Goal: Task Accomplishment & Management: Manage account settings

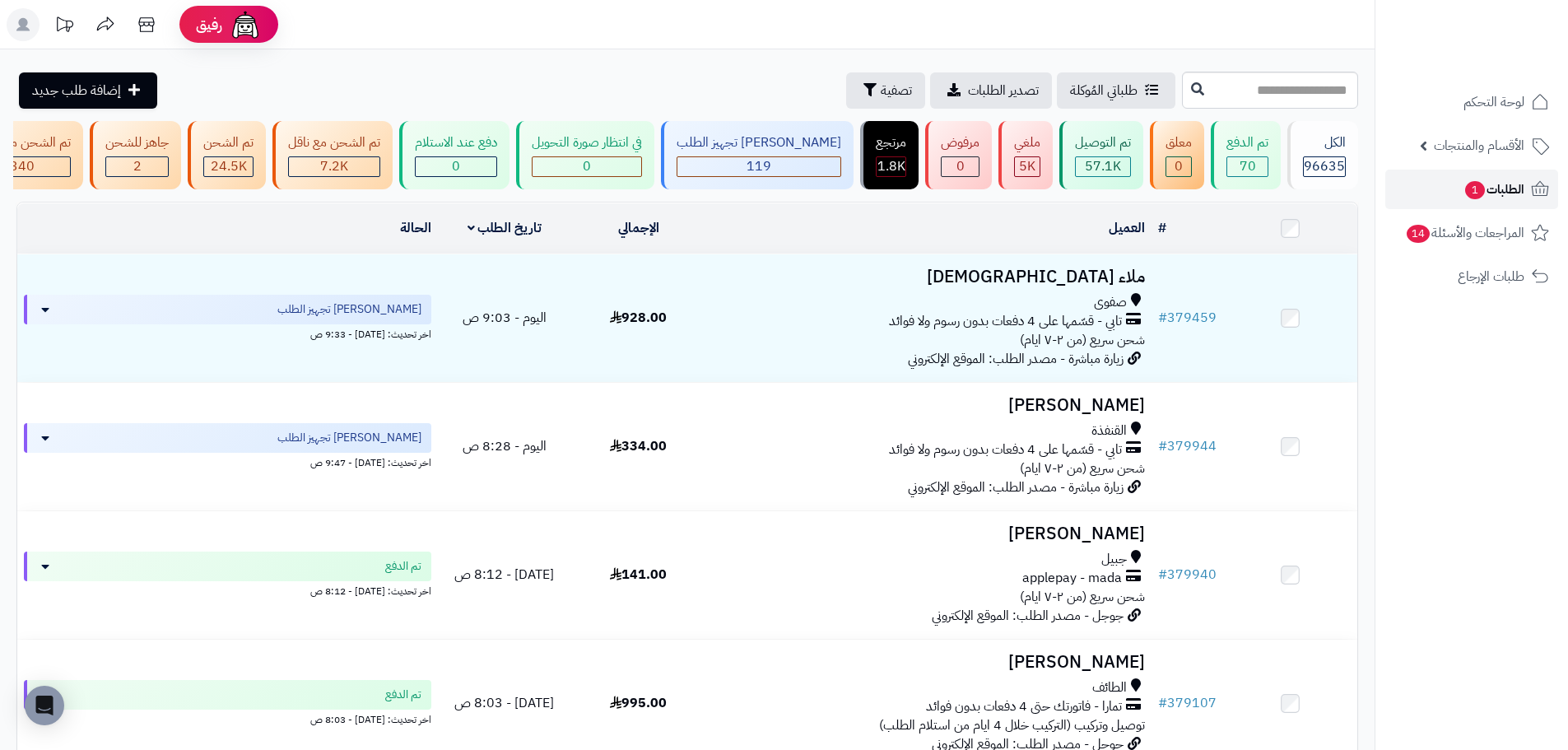
click at [1466, 186] on span "1" at bounding box center [1475, 190] width 20 height 18
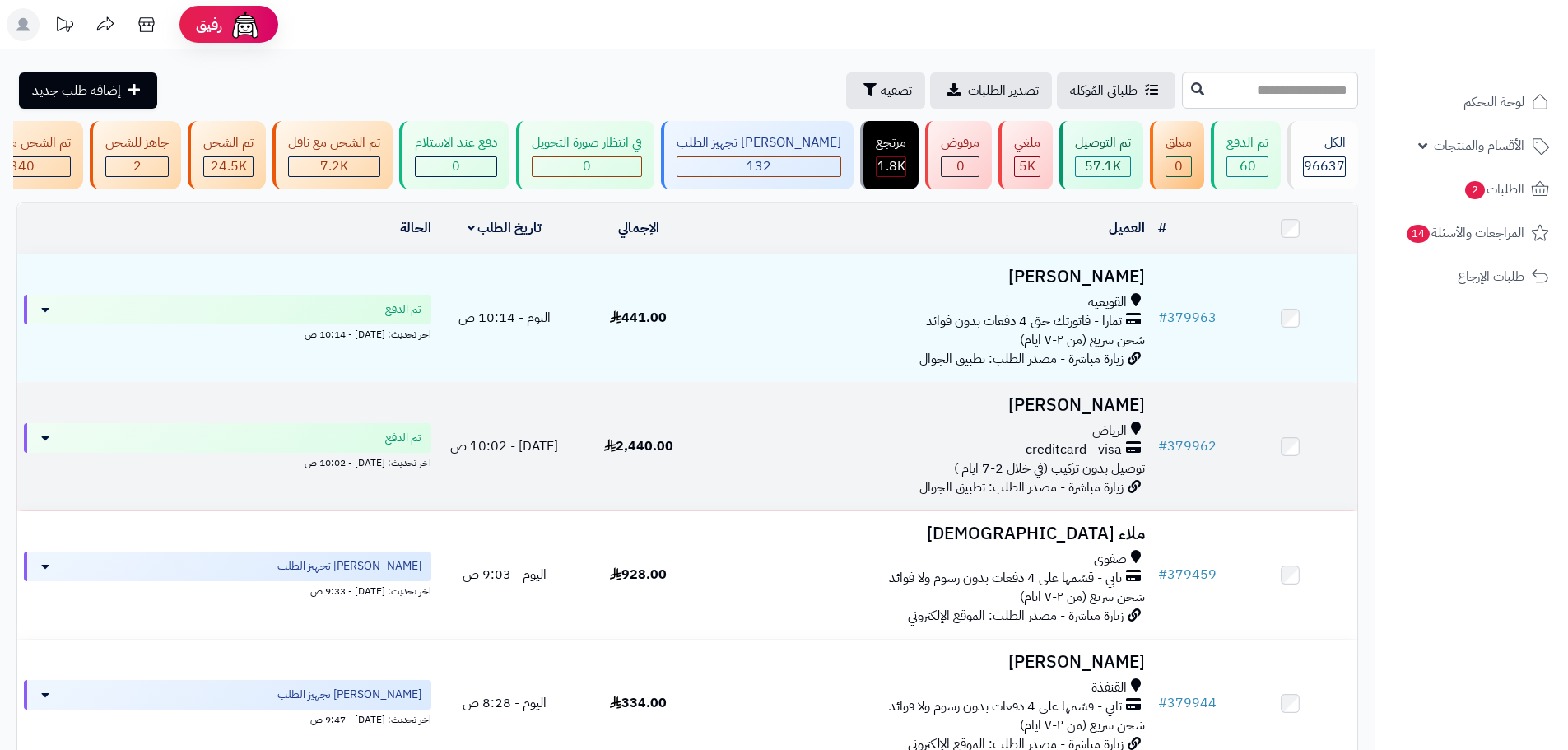
click at [822, 440] on div "الرياض" at bounding box center [928, 431] width 433 height 19
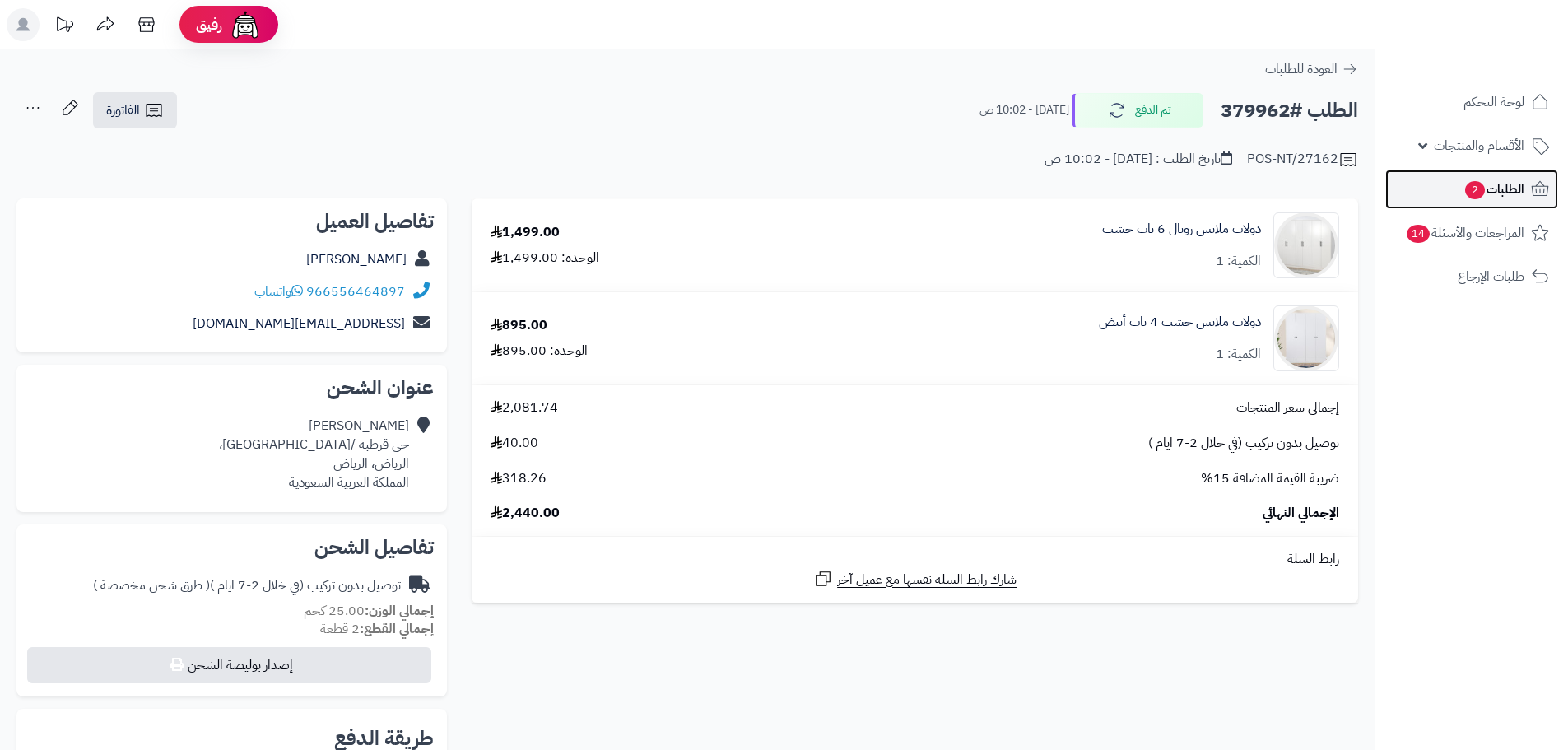
click at [1493, 188] on span "الطلبات 2" at bounding box center [1494, 189] width 61 height 23
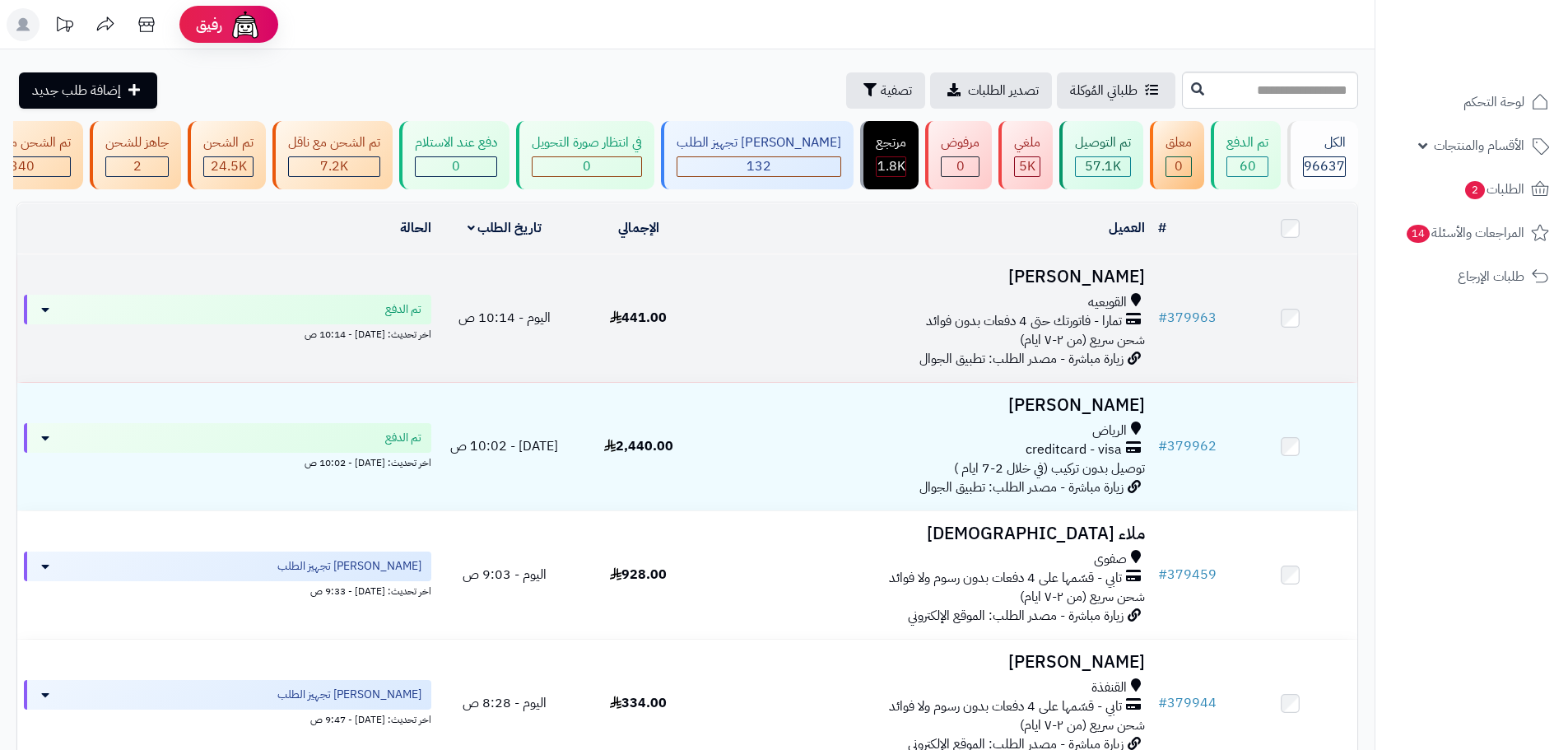
drag, startPoint x: 781, startPoint y: 361, endPoint x: 781, endPoint y: 379, distance: 18.0
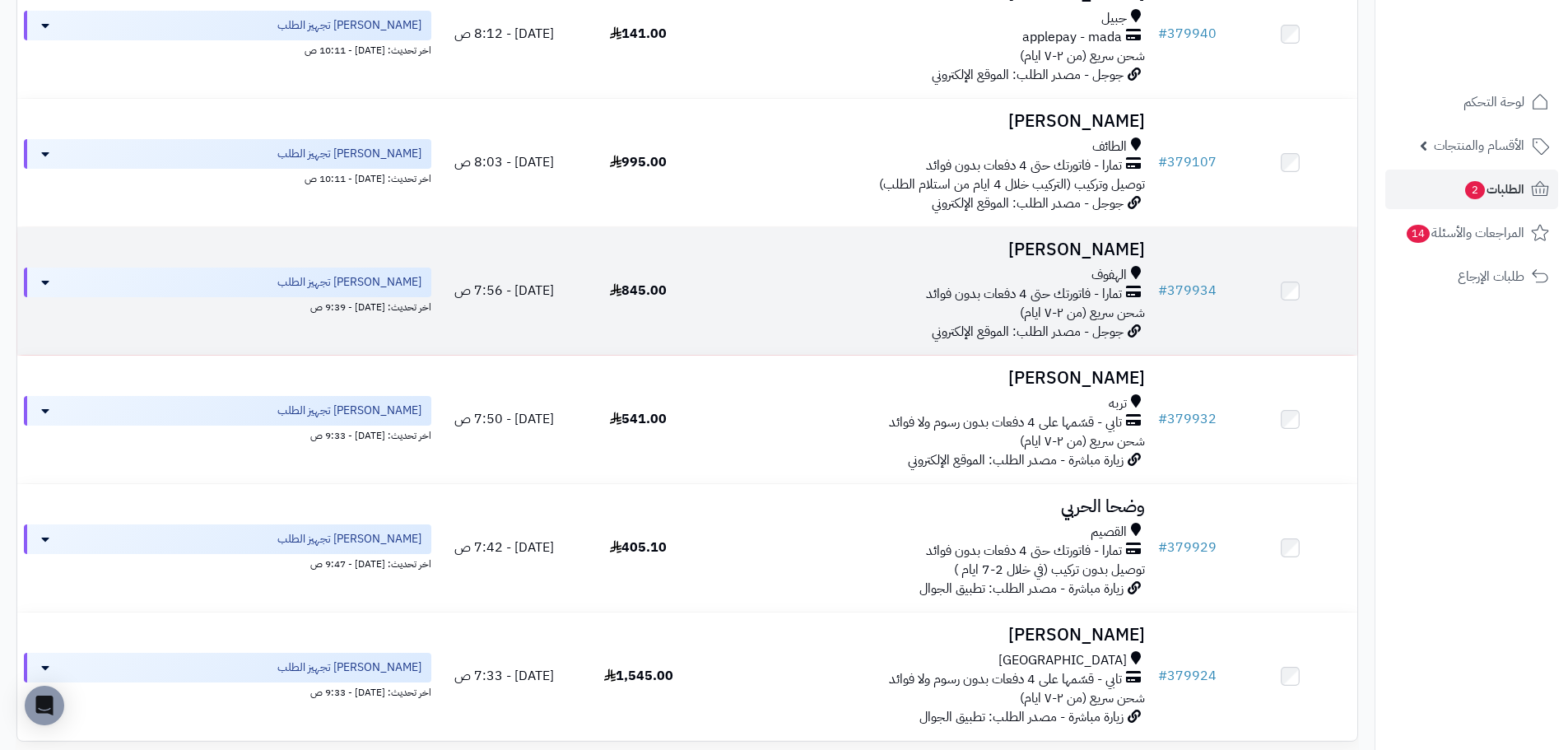
drag, startPoint x: 797, startPoint y: 311, endPoint x: 797, endPoint y: 332, distance: 21.0
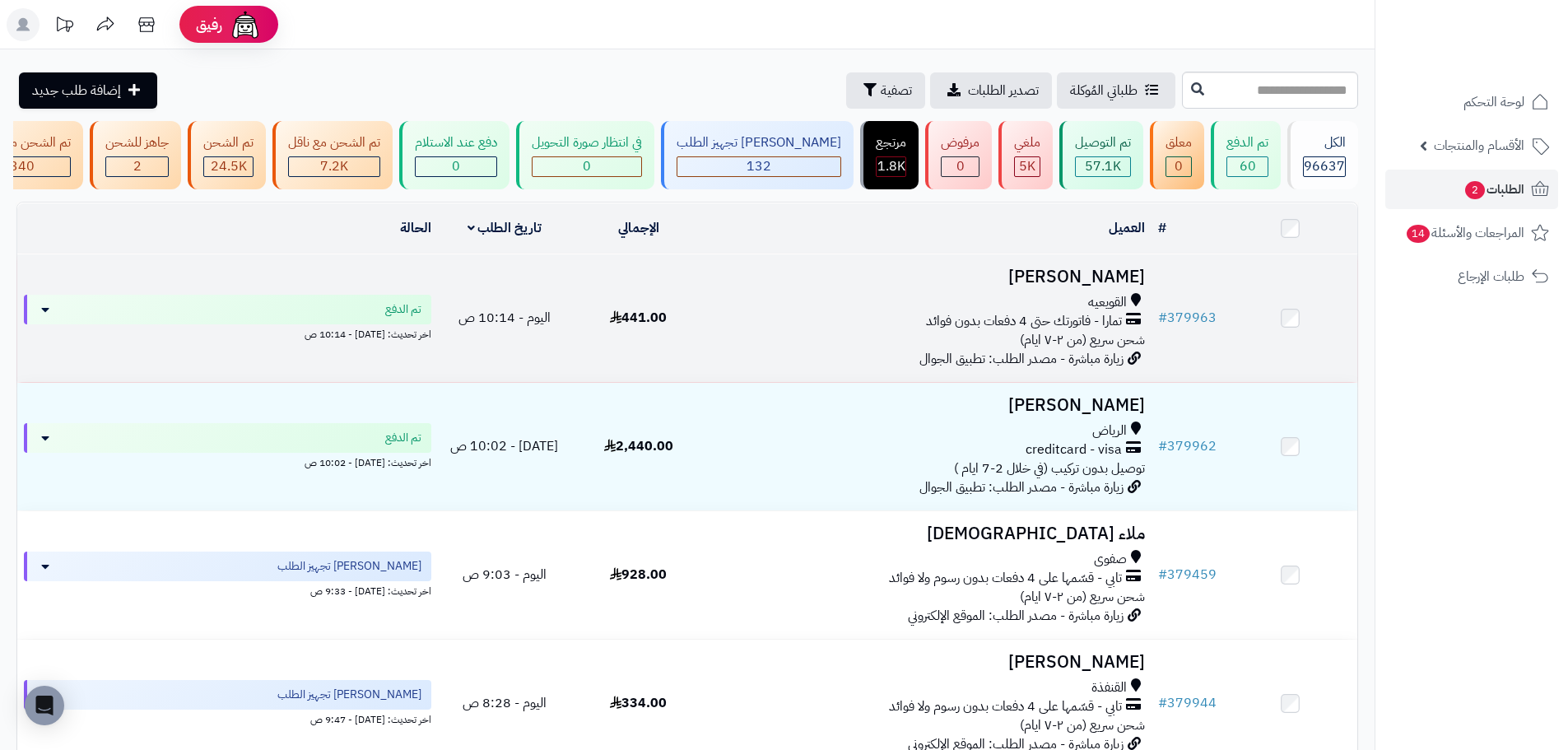
click at [846, 340] on div "القويعيه تمارا - فاتورتك حتى 4 دفعات بدون فوائد شحن سريع (من ٢-٧ ايام)" at bounding box center [928, 321] width 433 height 56
